Goal: Information Seeking & Learning: Learn about a topic

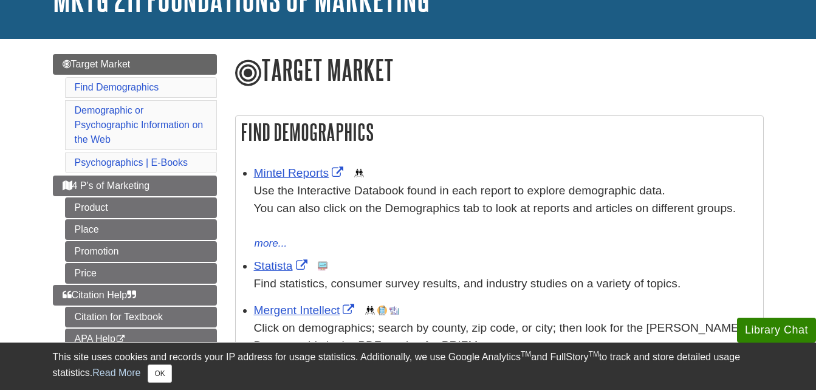
scroll to position [98, 0]
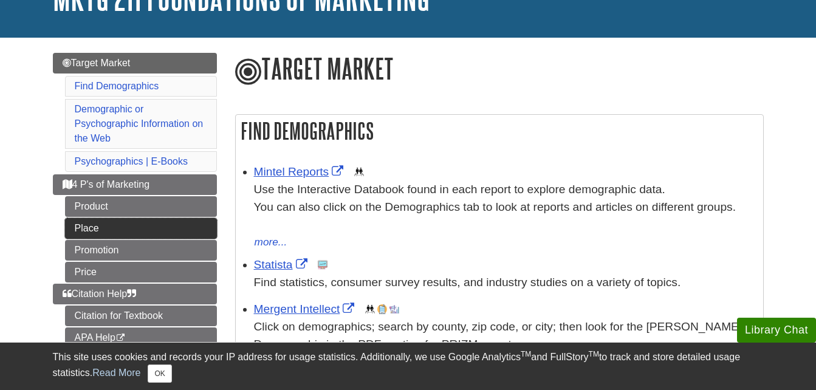
click at [165, 223] on link "Place" at bounding box center [141, 228] width 152 height 21
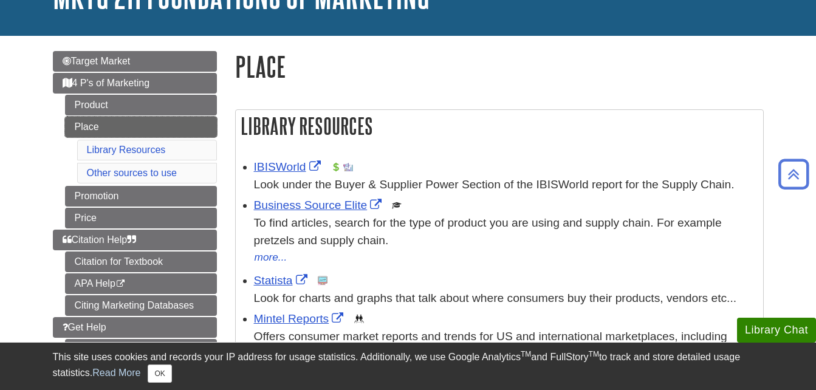
scroll to position [86, 0]
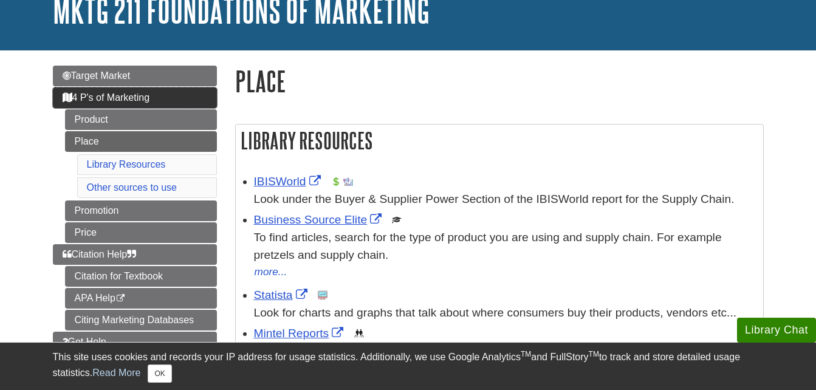
click at [131, 94] on span "4 P's of Marketing" at bounding box center [107, 97] width 88 height 10
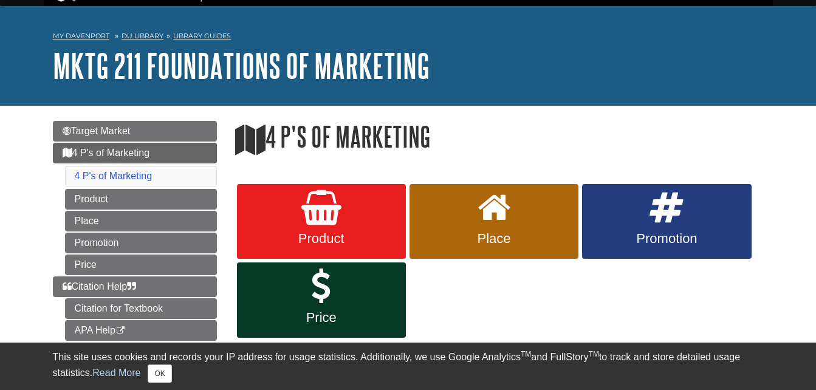
scroll to position [31, 0]
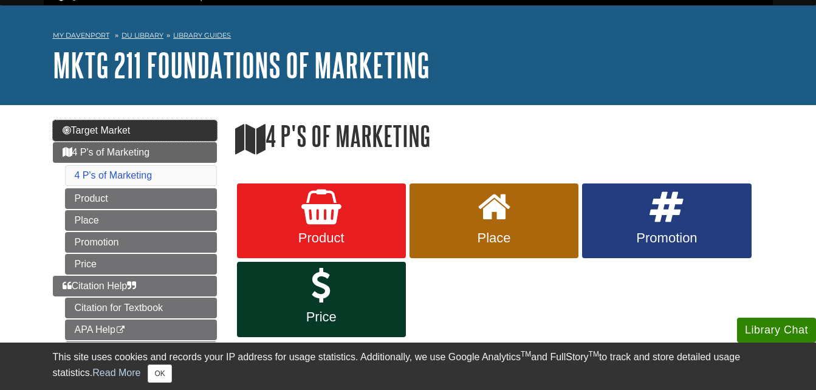
click at [143, 135] on link "Target Market" at bounding box center [135, 130] width 164 height 21
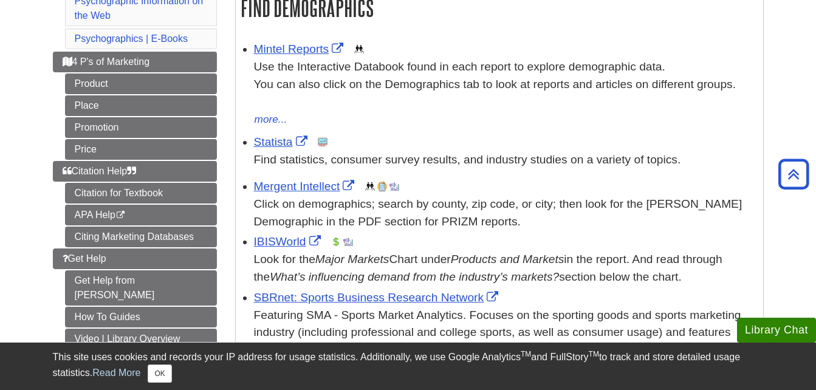
scroll to position [229, 0]
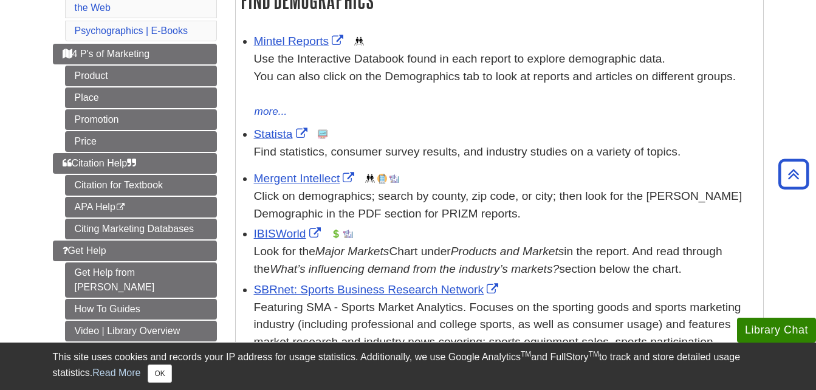
drag, startPoint x: 550, startPoint y: 165, endPoint x: 262, endPoint y: 88, distance: 298.1
click at [262, 88] on div "Use the Interactive Databook found in each report to explore demographic data. …" at bounding box center [505, 76] width 503 height 52
click at [267, 112] on button "more..." at bounding box center [271, 111] width 34 height 17
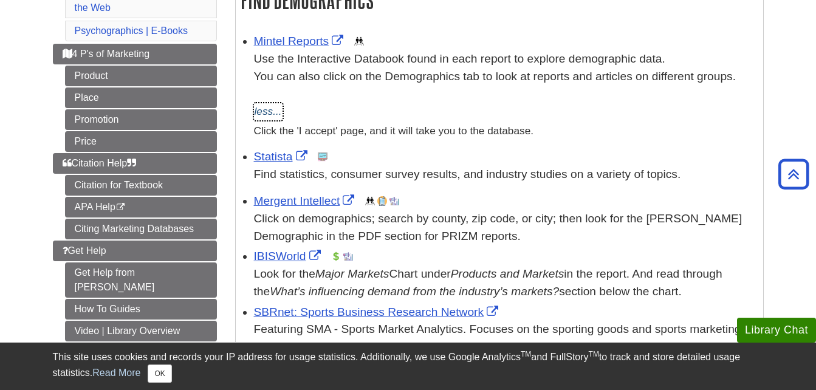
click at [275, 109] on button "less..." at bounding box center [268, 111] width 29 height 17
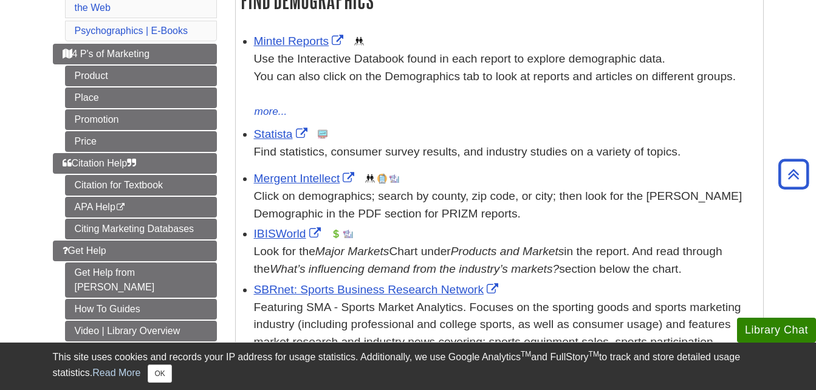
scroll to position [0, 0]
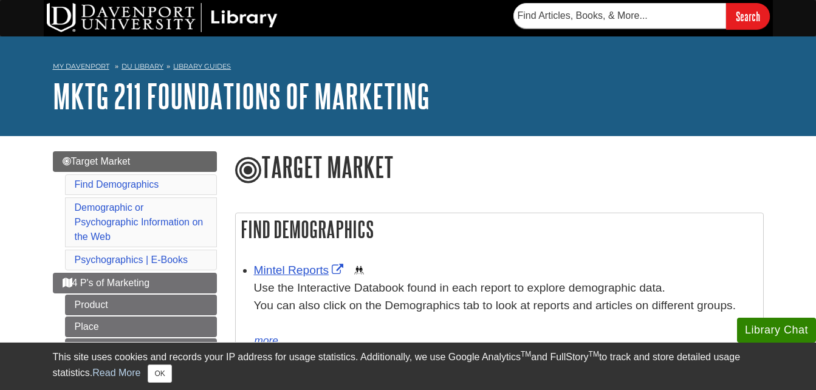
click at [567, 29] on form "Search" at bounding box center [642, 16] width 257 height 26
click at [560, 20] on input "text" at bounding box center [620, 16] width 213 height 26
type input "claritas"
click at [726, 3] on input "Search" at bounding box center [748, 16] width 44 height 26
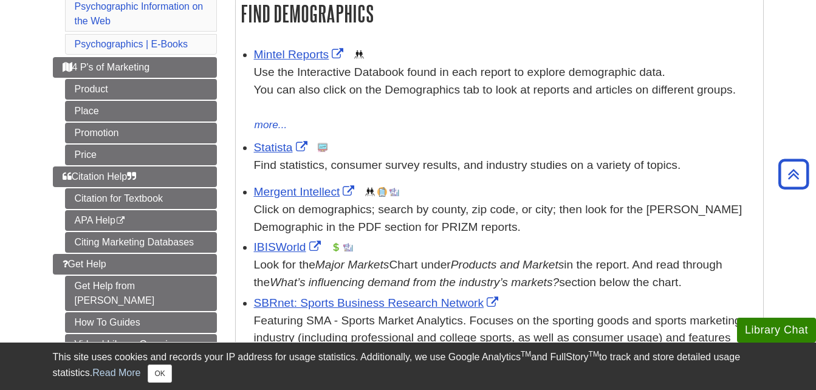
scroll to position [210, 0]
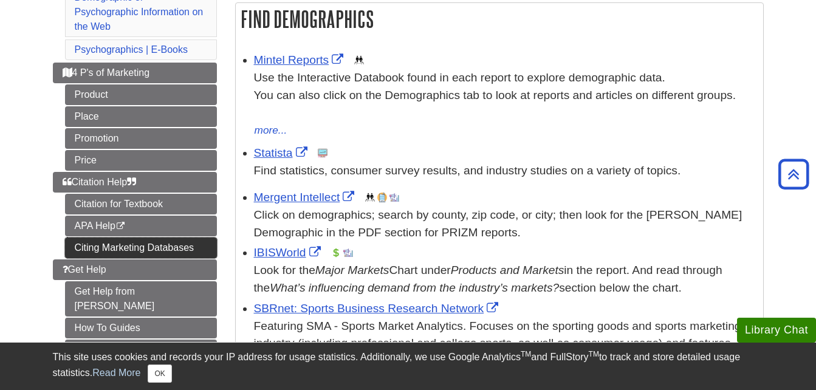
click at [197, 245] on link "Citing Marketing Databases" at bounding box center [141, 248] width 152 height 21
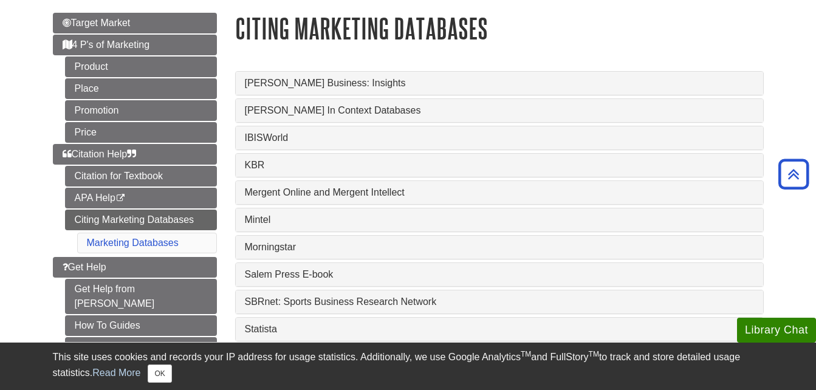
scroll to position [137, 0]
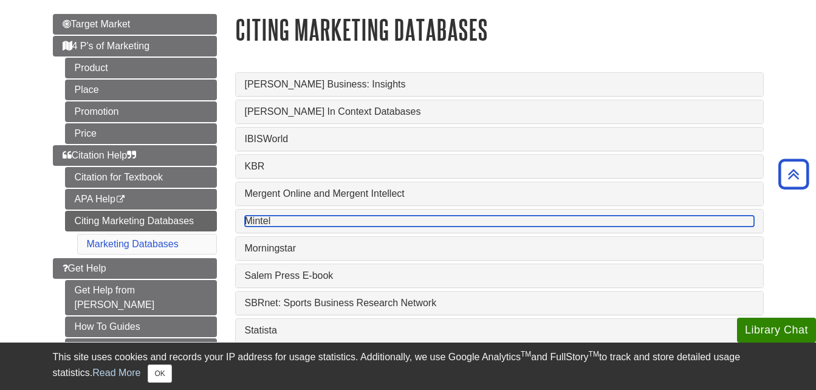
click at [326, 226] on link "Mintel" at bounding box center [499, 221] width 509 height 11
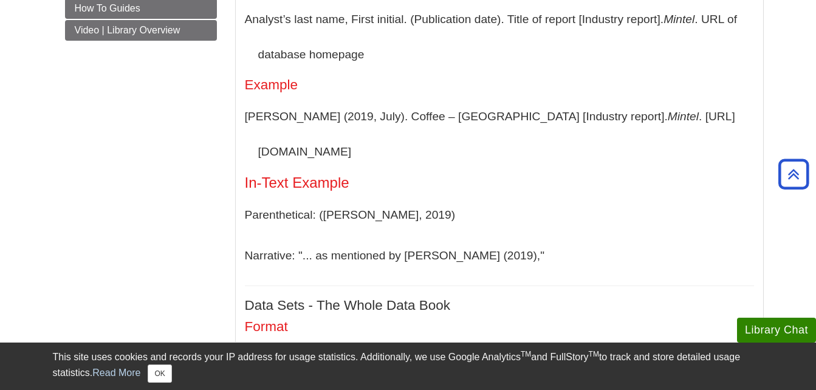
scroll to position [457, 0]
click at [210, 176] on div "Menu Target Market 4 P's of Marketing Product Place Promotion Price Citation He…" at bounding box center [408, 378] width 729 height 1397
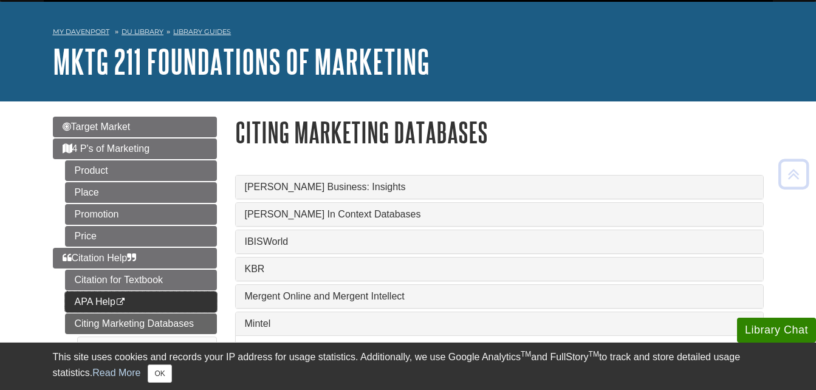
scroll to position [34, 0]
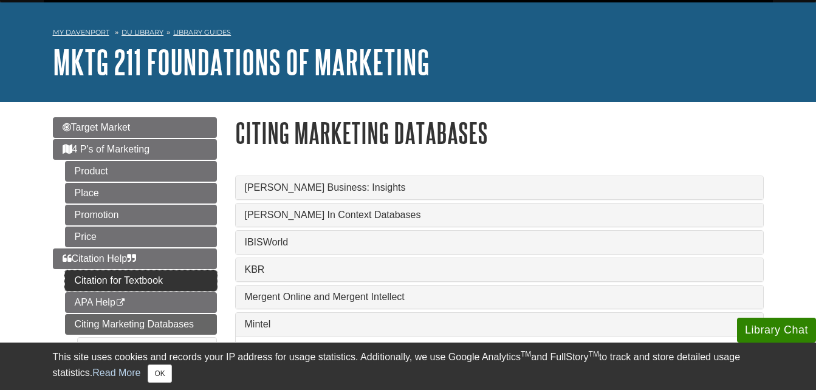
click at [167, 288] on link "Citation for Textbook" at bounding box center [141, 281] width 152 height 21
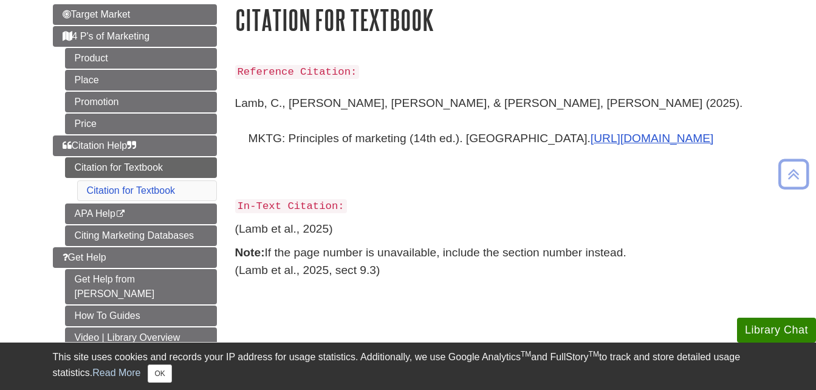
scroll to position [148, 0]
drag, startPoint x: 233, startPoint y: 100, endPoint x: 454, endPoint y: 142, distance: 224.5
click at [454, 142] on div "Reference Citation: Lamb, C., Hair, J., & McDaniel, C. (2025). MKTG: Principles…" at bounding box center [499, 180] width 547 height 260
click at [450, 139] on p "Lamb, C., Hair, J., & McDaniel, C. (2025). MKTG: Principles of marketing (14th …" at bounding box center [499, 137] width 529 height 105
drag, startPoint x: 235, startPoint y: 104, endPoint x: 440, endPoint y: 149, distance: 210.3
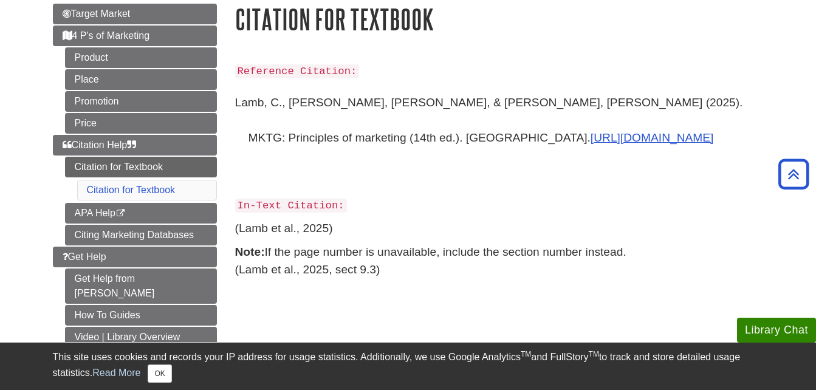
click at [440, 149] on p "Lamb, C., Hair, J., & McDaniel, C. (2025). MKTG: Principles of marketing (14th …" at bounding box center [499, 137] width 529 height 105
copy p "Lamb, C., Hair, J., & McDaniel, C. (2025). MKTG: Principles of marketing (14th …"
click at [556, 65] on p "Reference Citation:" at bounding box center [499, 71] width 529 height 18
drag, startPoint x: 235, startPoint y: 227, endPoint x: 341, endPoint y: 220, distance: 106.0
click at [341, 220] on p "(Lamb et al., 2025)" at bounding box center [499, 229] width 529 height 18
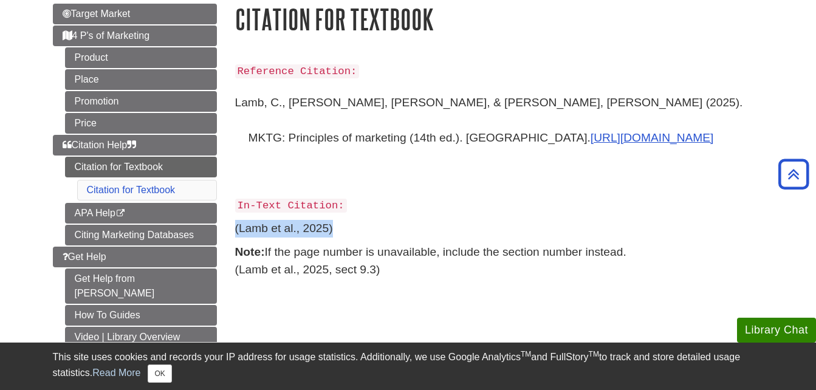
copy p "(Lamb et al., 2025)"
click at [375, 214] on div "Reference Citation: Lamb, C., Hair, J., & McDaniel, C. (2025). MKTG: Principles…" at bounding box center [499, 170] width 529 height 217
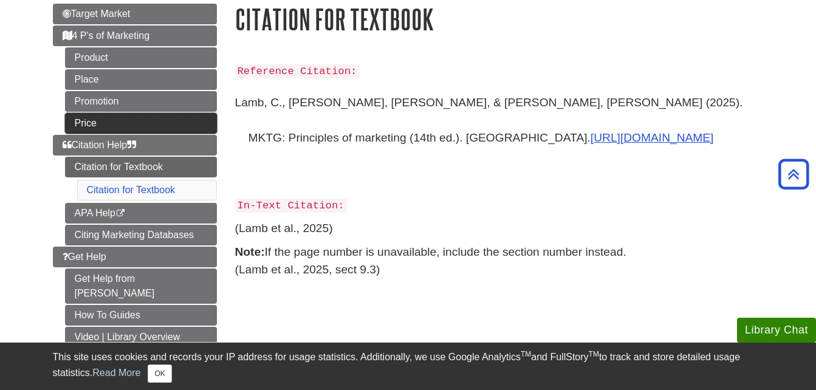
click at [195, 123] on link "Price" at bounding box center [141, 123] width 152 height 21
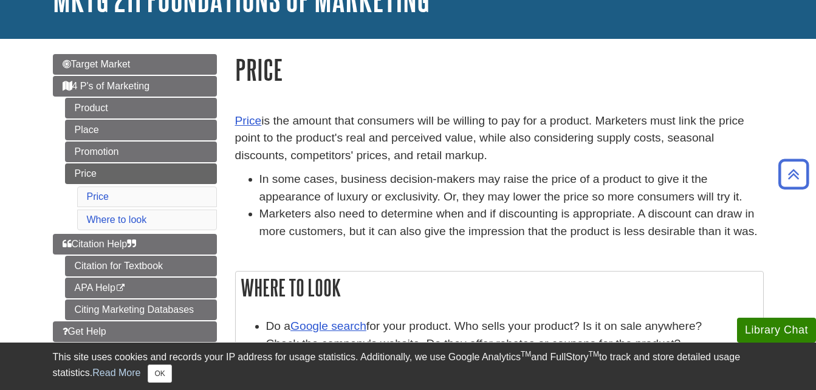
scroll to position [78, 0]
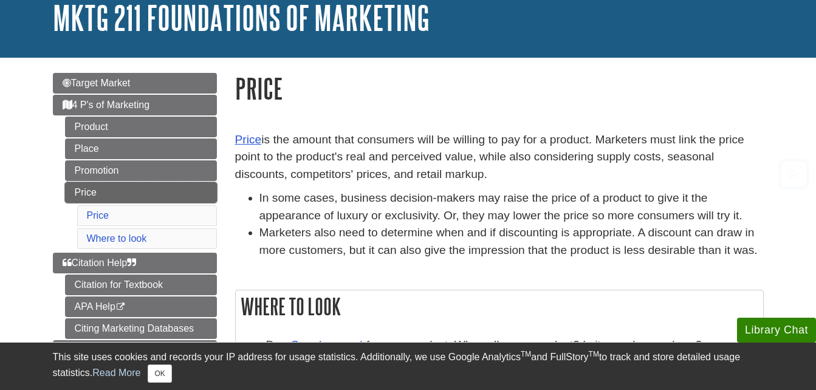
click at [176, 191] on link "Price" at bounding box center [141, 192] width 152 height 21
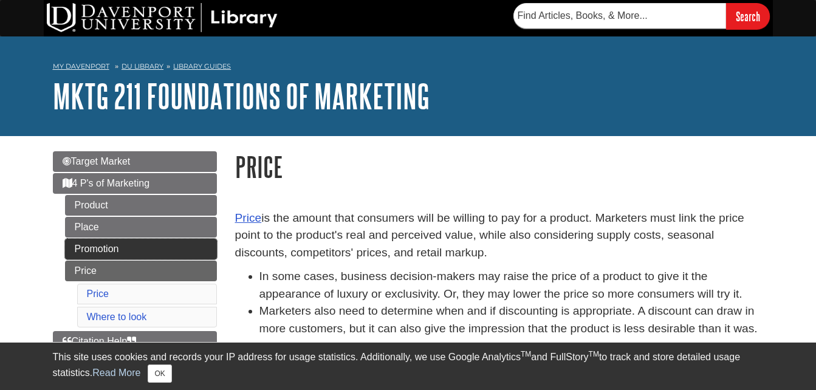
click at [159, 255] on link "Promotion" at bounding box center [141, 249] width 152 height 21
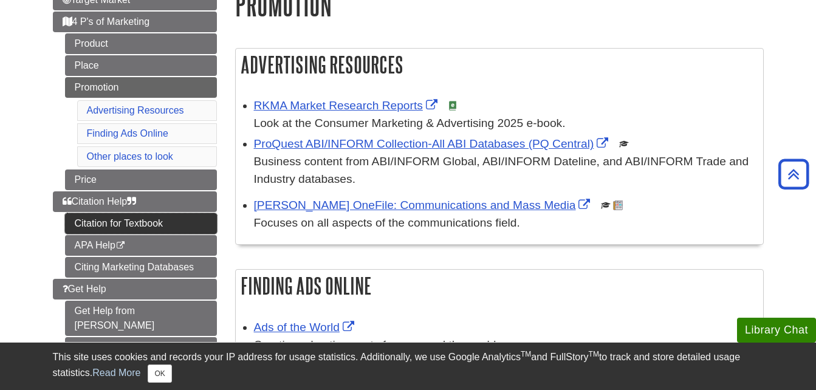
scroll to position [153, 0]
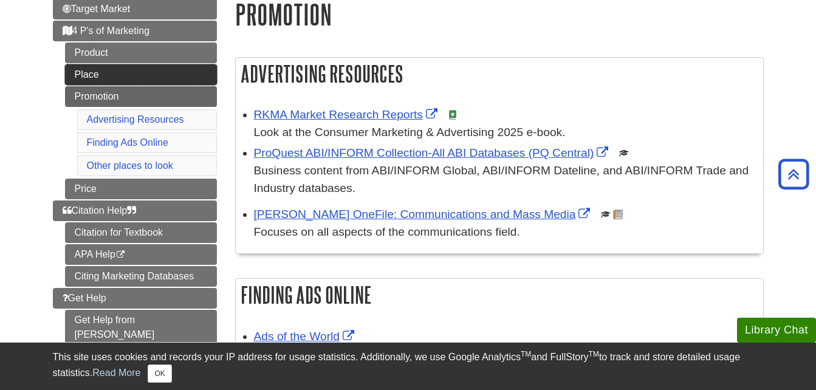
click at [135, 72] on link "Place" at bounding box center [141, 74] width 152 height 21
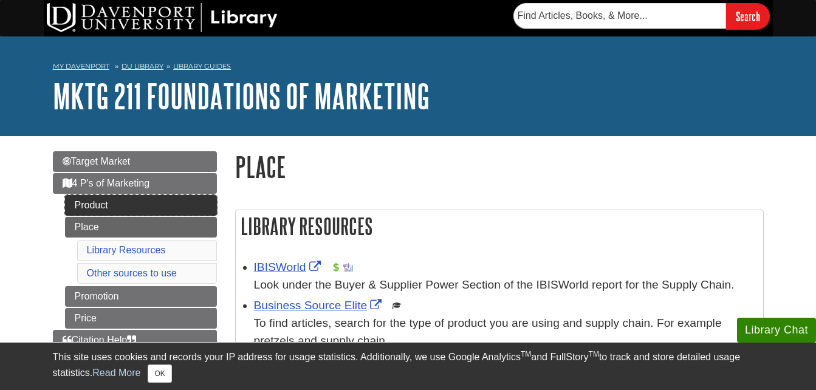
click at [130, 202] on link "Product" at bounding box center [141, 205] width 152 height 21
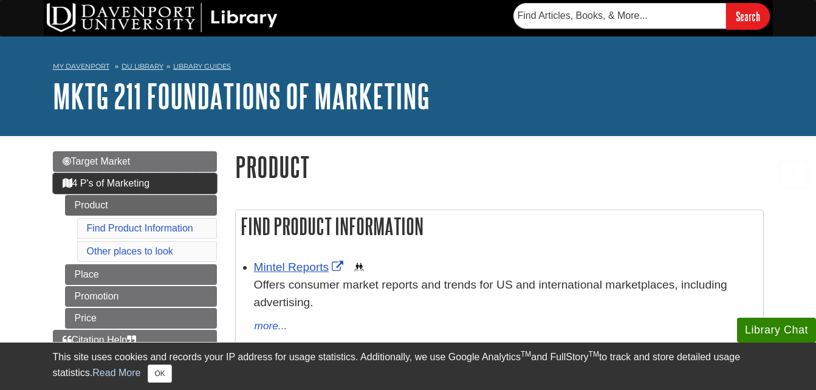
click at [142, 180] on span "4 P's of Marketing" at bounding box center [107, 183] width 88 height 10
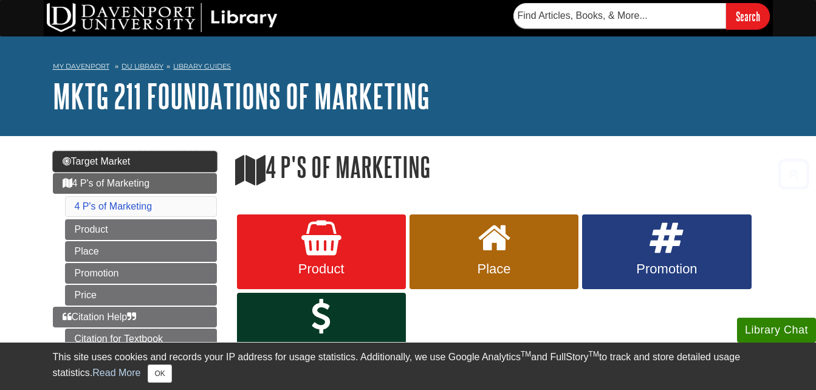
click at [146, 154] on link "Target Market" at bounding box center [135, 161] width 164 height 21
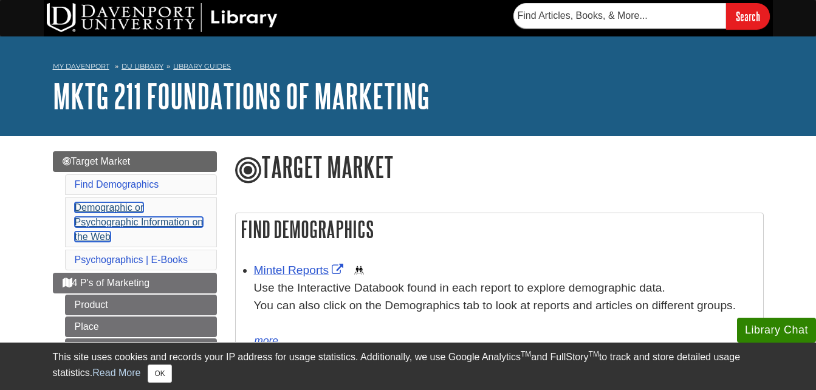
click at [201, 221] on link "Demographic or Psychographic Information on the Web" at bounding box center [139, 222] width 129 height 40
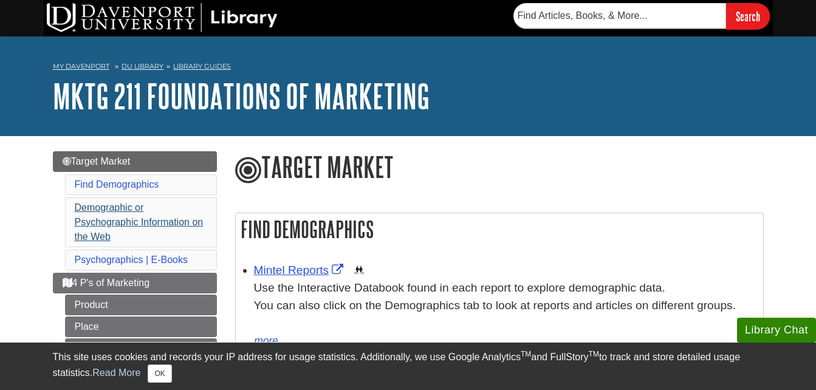
scroll to position [753, 0]
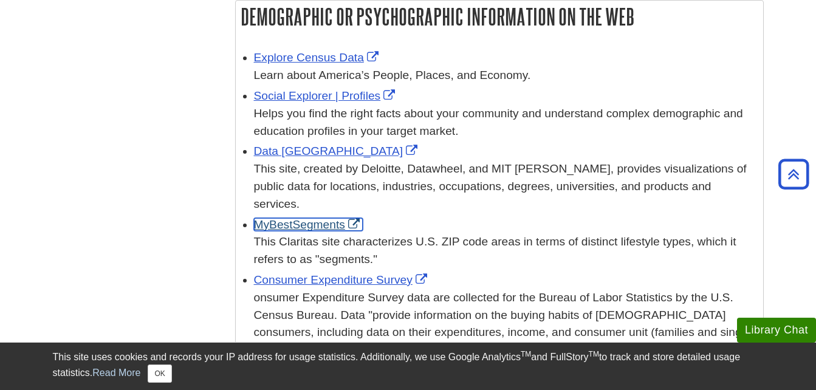
click at [266, 230] on link "MyBestSegments" at bounding box center [308, 224] width 109 height 13
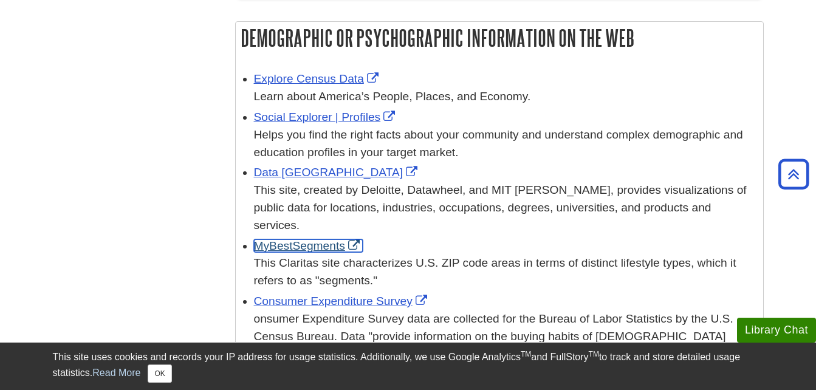
scroll to position [729, 0]
